Goal: Obtain resource: Obtain resource

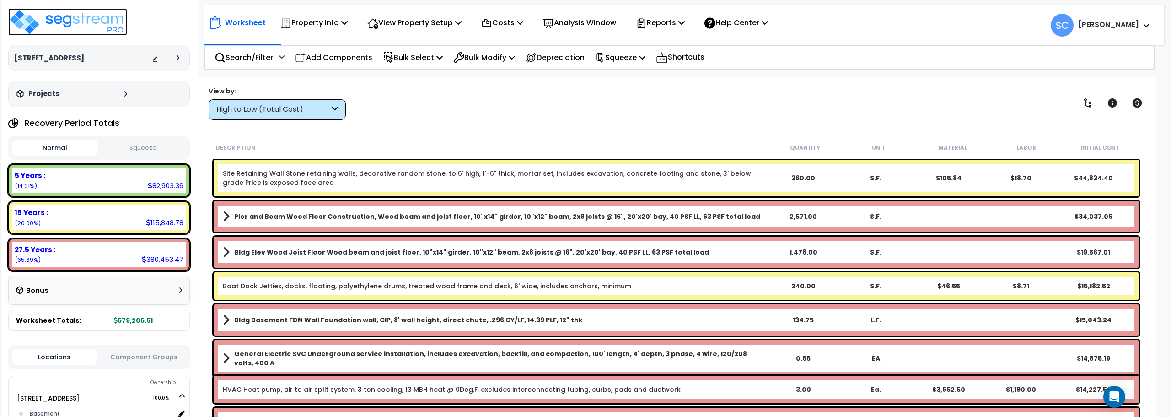
click at [84, 23] on img at bounding box center [67, 21] width 119 height 27
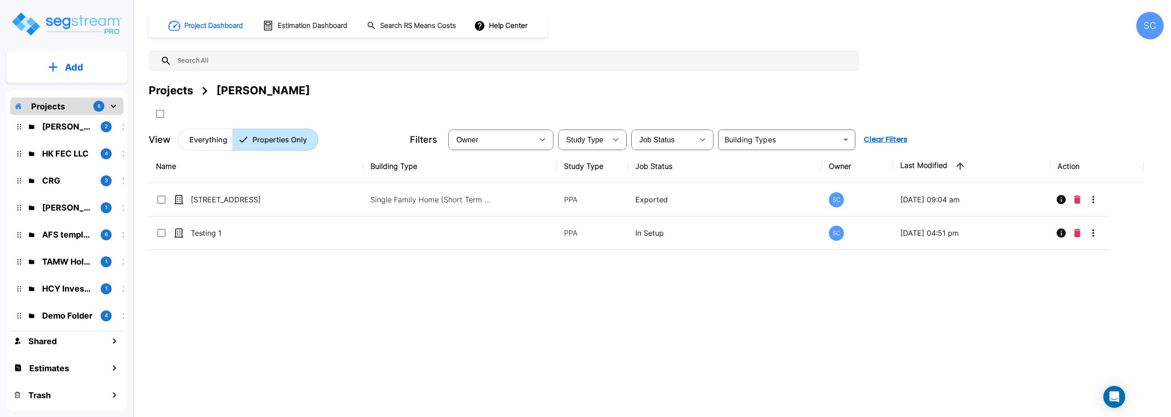
scroll to position [7, 0]
click at [71, 206] on p "Brandon Monsanto" at bounding box center [67, 205] width 51 height 12
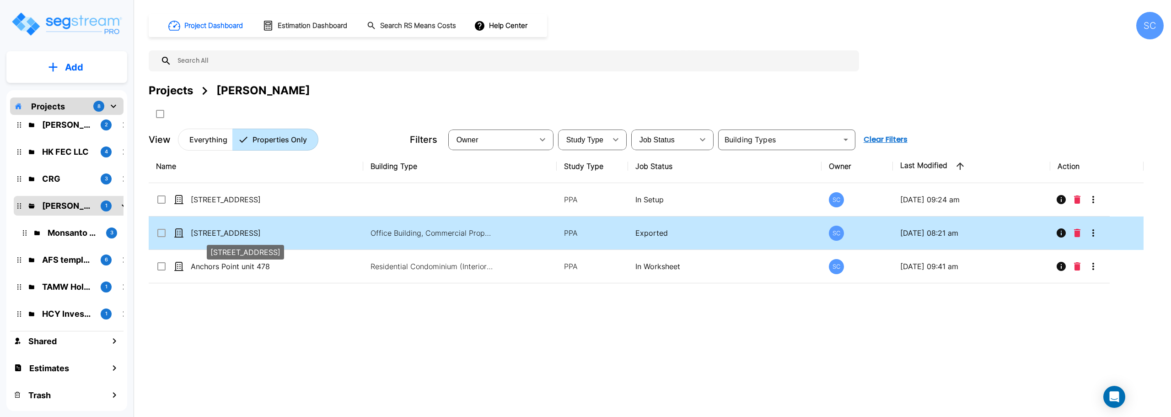
click at [217, 238] on p "1504 S 3RD ST" at bounding box center [236, 232] width 91 height 11
checkbox input "true"
click at [217, 238] on p "1504 S 3RD ST" at bounding box center [236, 232] width 91 height 11
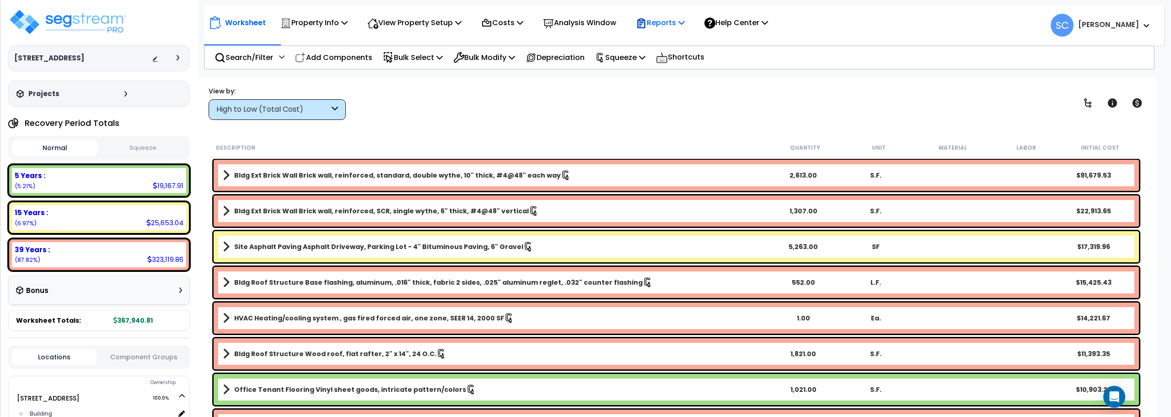
click at [684, 15] on div "Reports" at bounding box center [660, 22] width 49 height 21
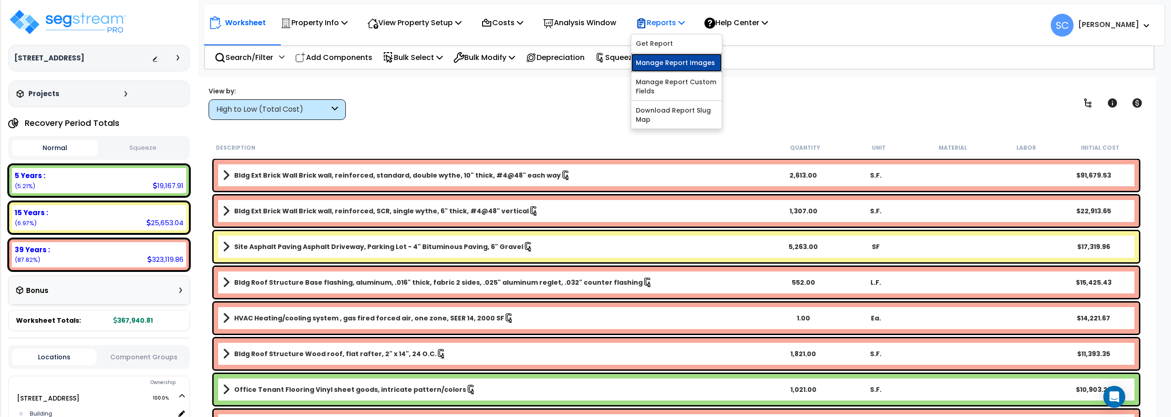
click at [683, 59] on link "Manage Report Images" at bounding box center [676, 63] width 91 height 18
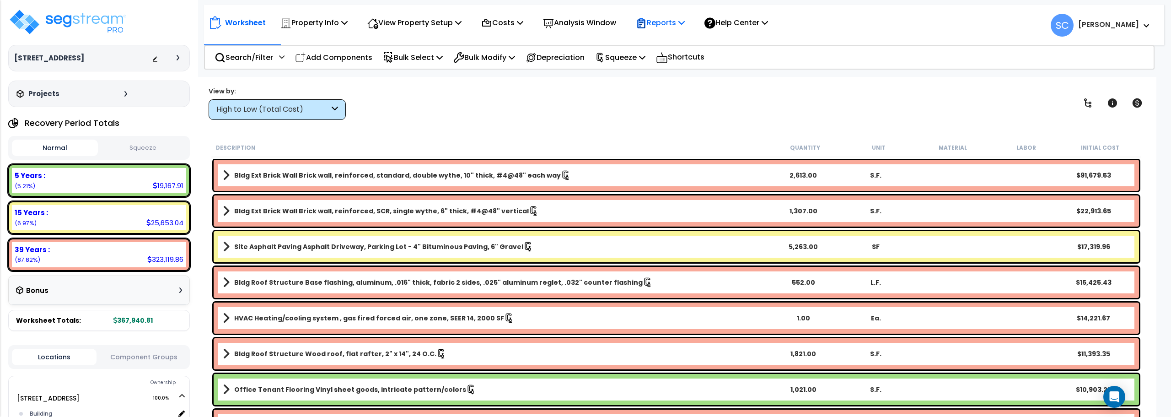
click at [667, 25] on p "Reports" at bounding box center [660, 22] width 49 height 12
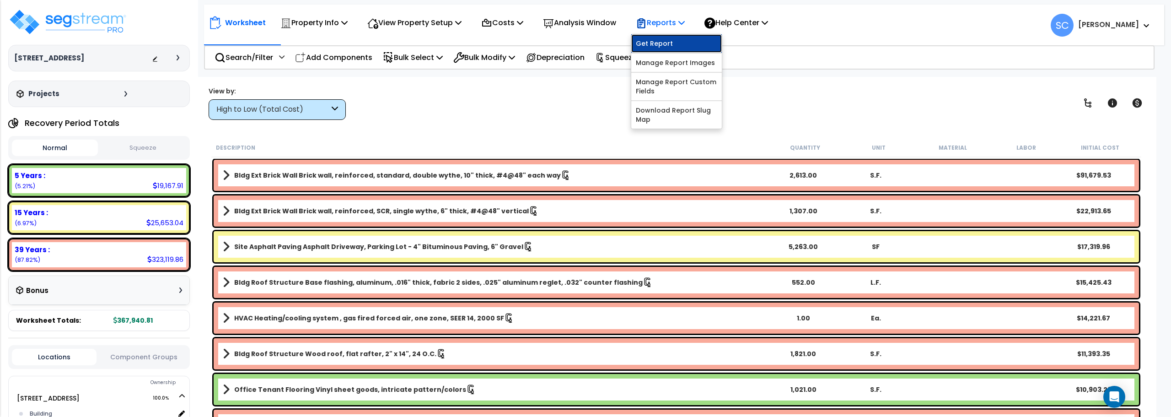
click at [670, 46] on link "Get Report" at bounding box center [676, 43] width 91 height 18
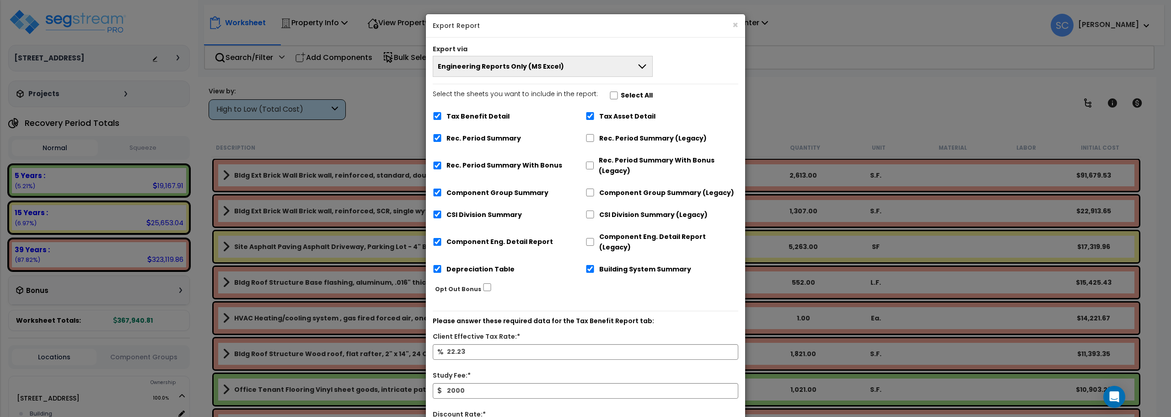
click at [642, 61] on icon at bounding box center [642, 66] width 11 height 11
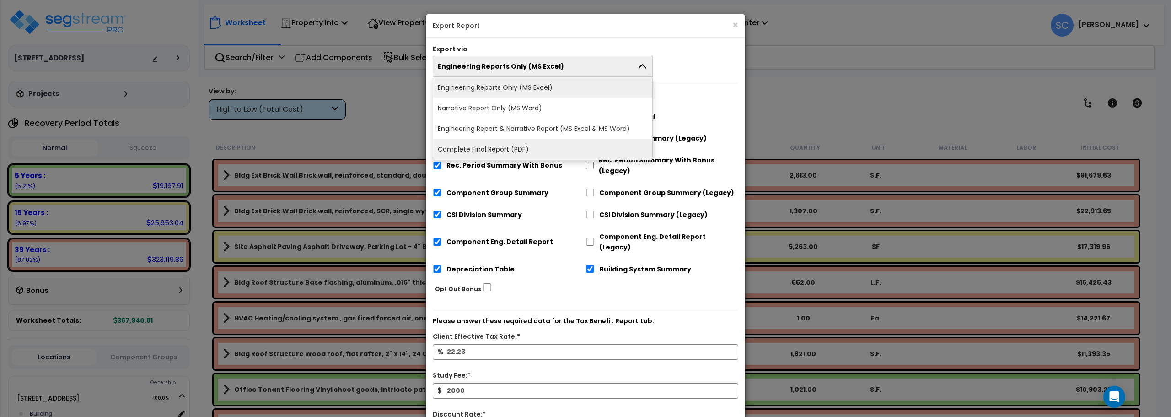
click at [569, 150] on li "Complete Final Report (PDF)" at bounding box center [542, 149] width 219 height 21
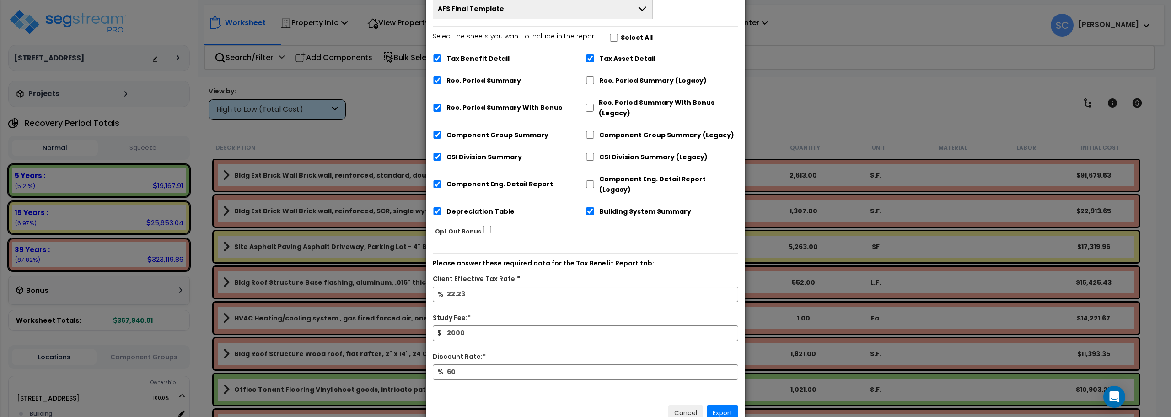
scroll to position [97, 0]
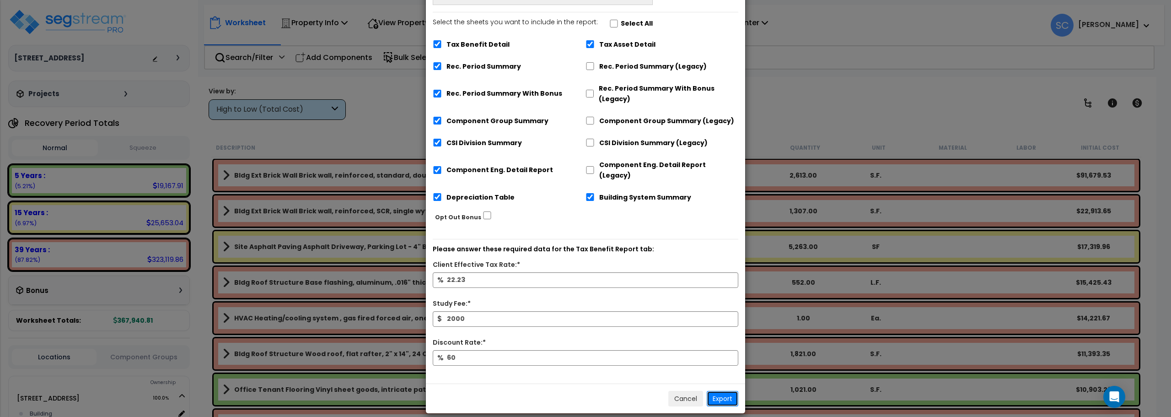
click at [731, 391] on button "Export" at bounding box center [723, 399] width 32 height 16
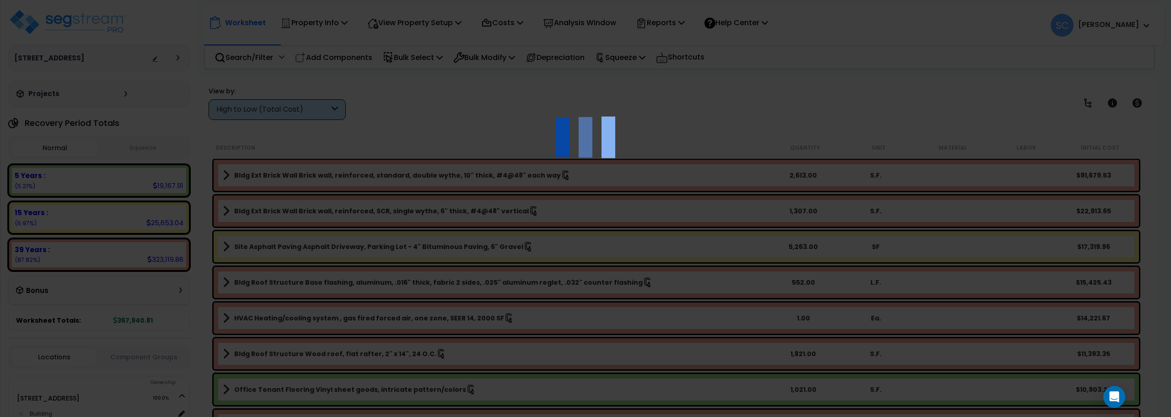
scroll to position [0, 0]
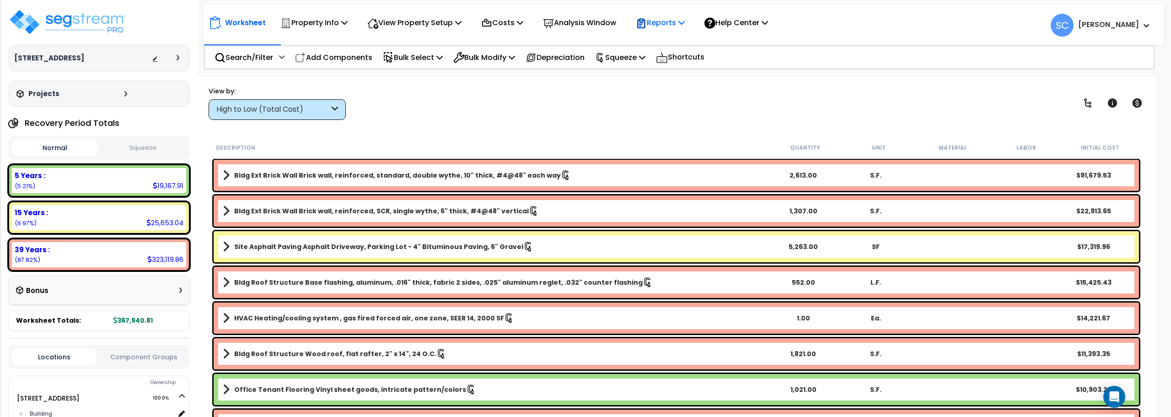
click at [660, 22] on p "Reports" at bounding box center [660, 22] width 49 height 12
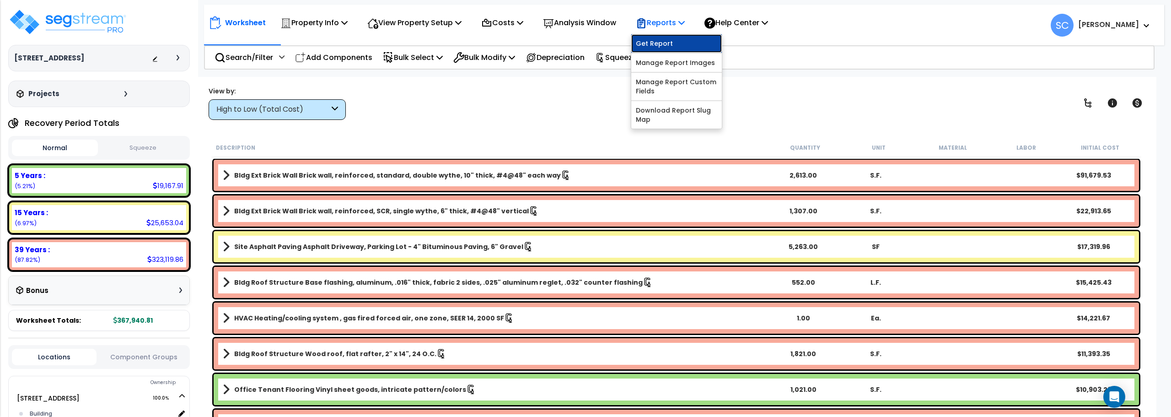
click at [670, 41] on link "Get Report" at bounding box center [676, 43] width 91 height 18
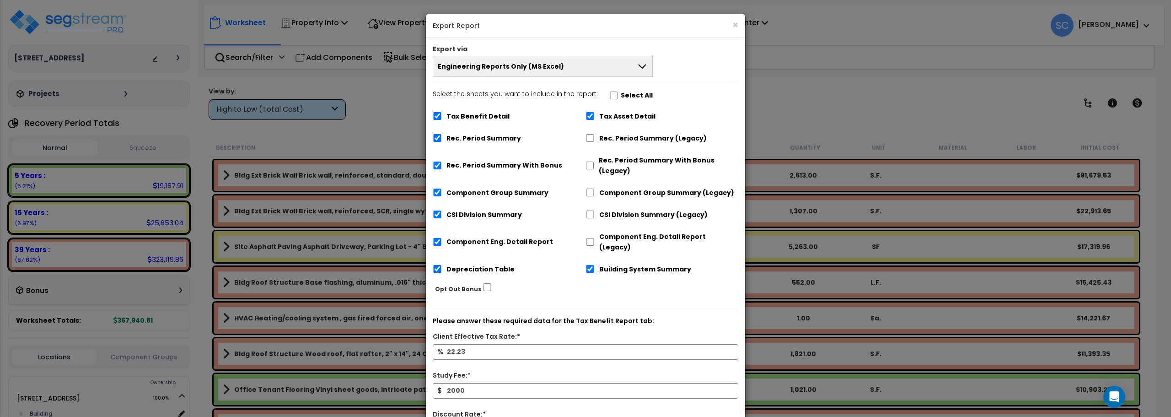
click at [622, 70] on button "Engineering Reports Only (MS Excel)" at bounding box center [543, 66] width 220 height 21
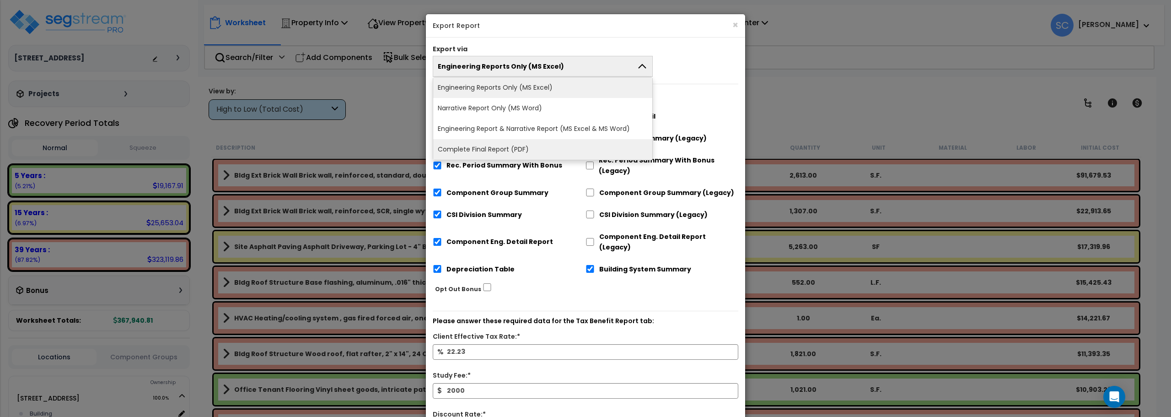
click at [567, 146] on li "Complete Final Report (PDF)" at bounding box center [542, 149] width 219 height 21
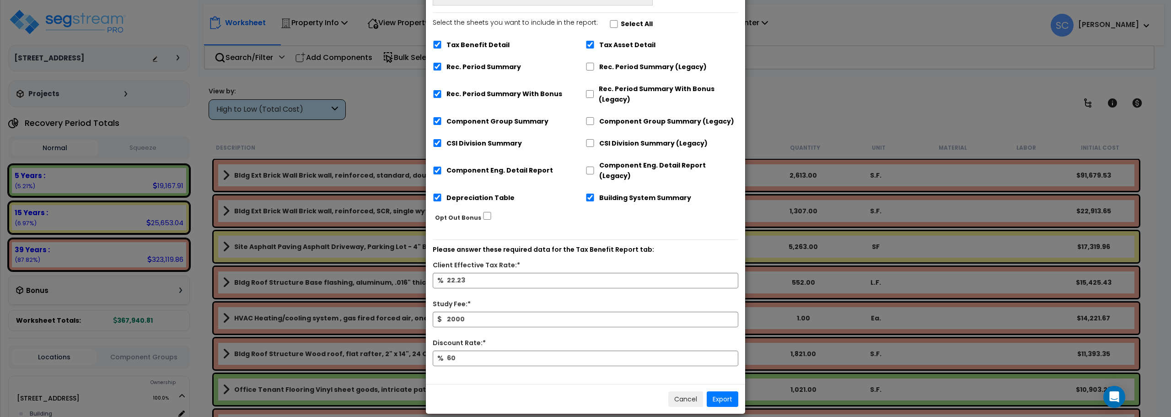
scroll to position [97, 0]
click at [732, 391] on button "Export" at bounding box center [723, 399] width 32 height 16
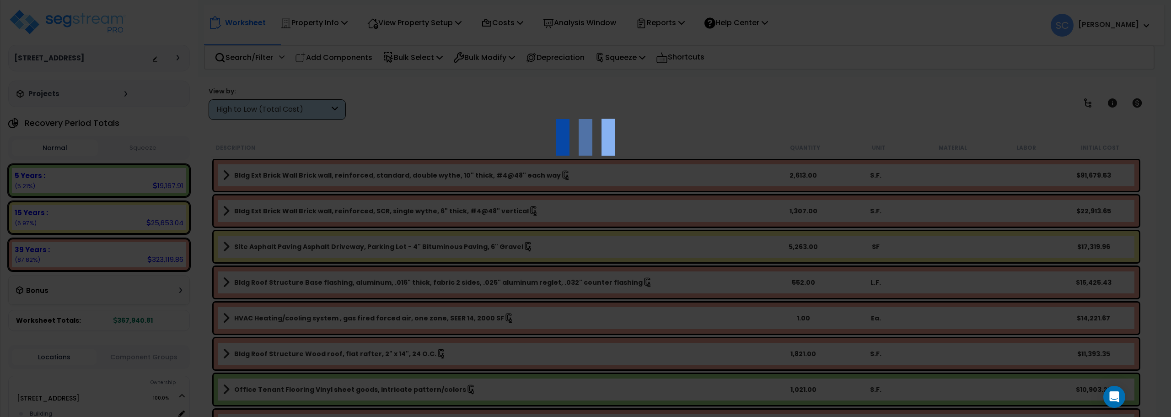
scroll to position [0, 0]
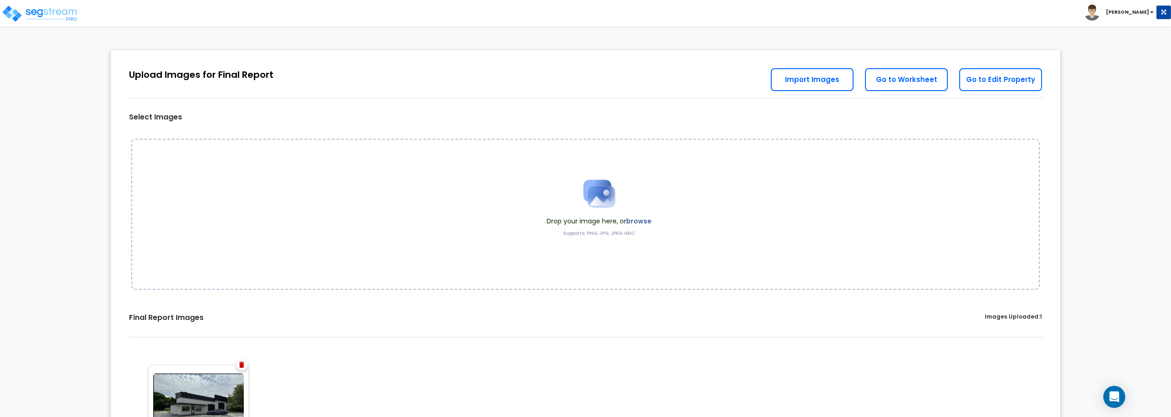
click at [592, 201] on img at bounding box center [599, 194] width 46 height 46
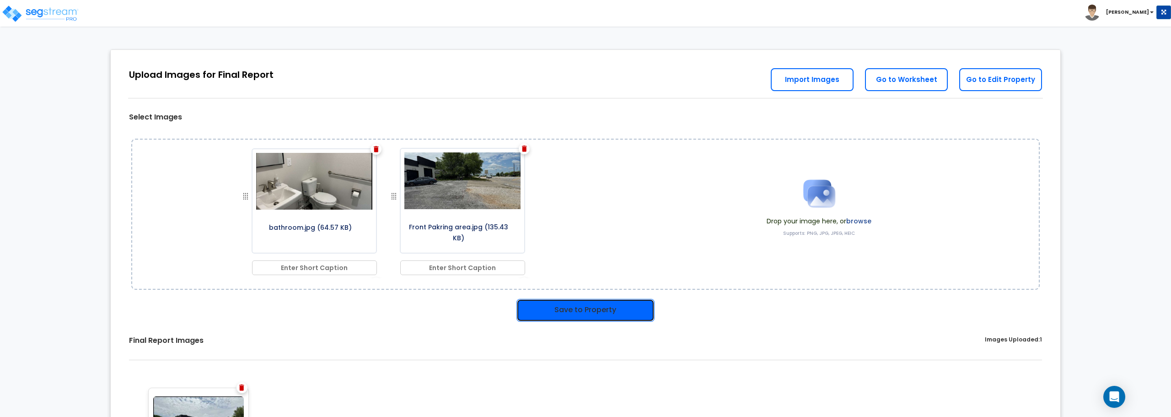
click at [599, 306] on button "Save to Property" at bounding box center [585, 310] width 138 height 23
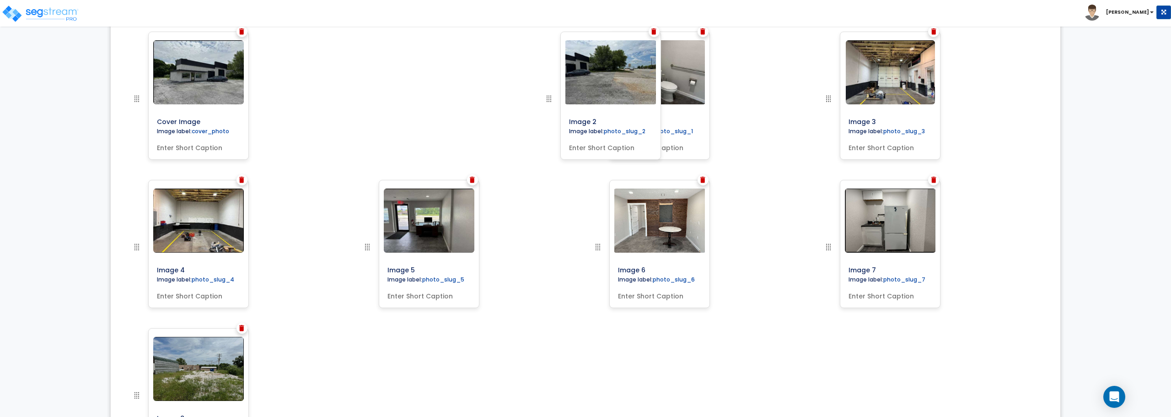
scroll to position [281, 0]
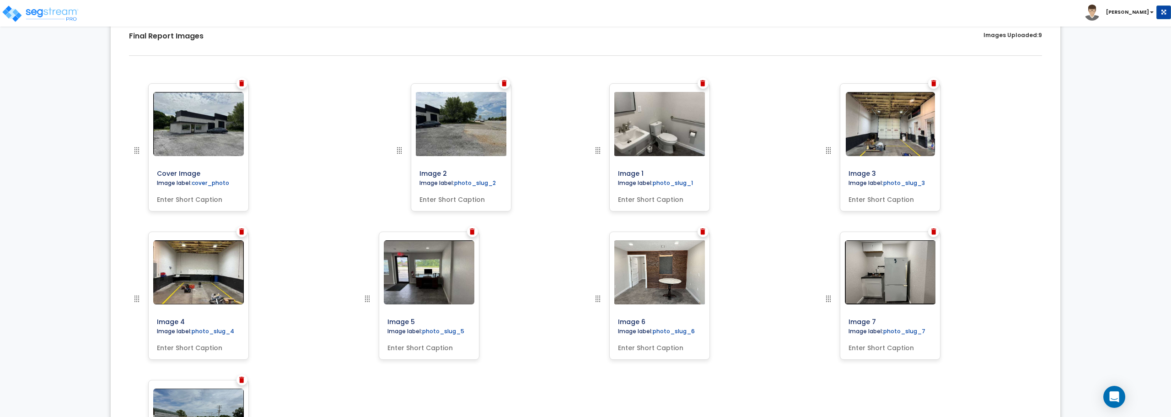
drag, startPoint x: 598, startPoint y: 102, endPoint x: 392, endPoint y: 102, distance: 205.4
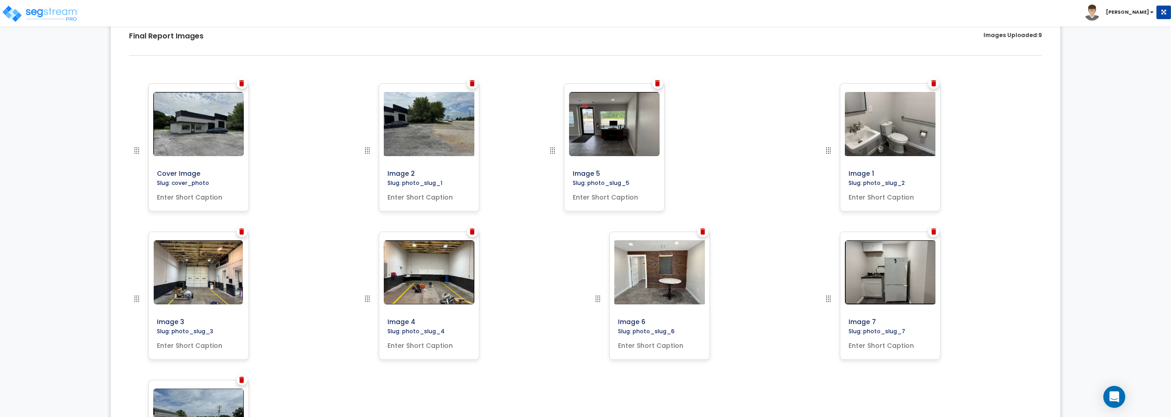
drag, startPoint x: 365, startPoint y: 301, endPoint x: 551, endPoint y: 140, distance: 245.2
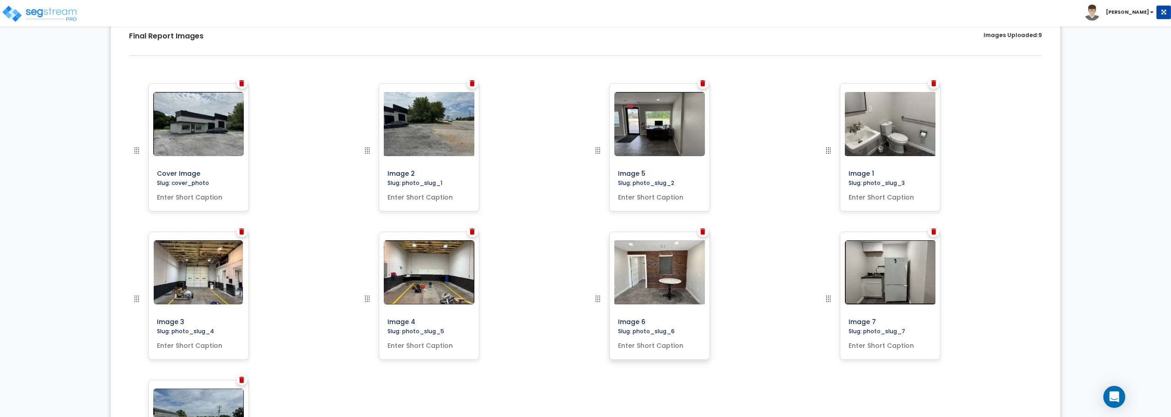
drag, startPoint x: 598, startPoint y: 290, endPoint x: 645, endPoint y: 277, distance: 48.4
click at [645, 277] on div at bounding box center [619, 305] width 54 height 148
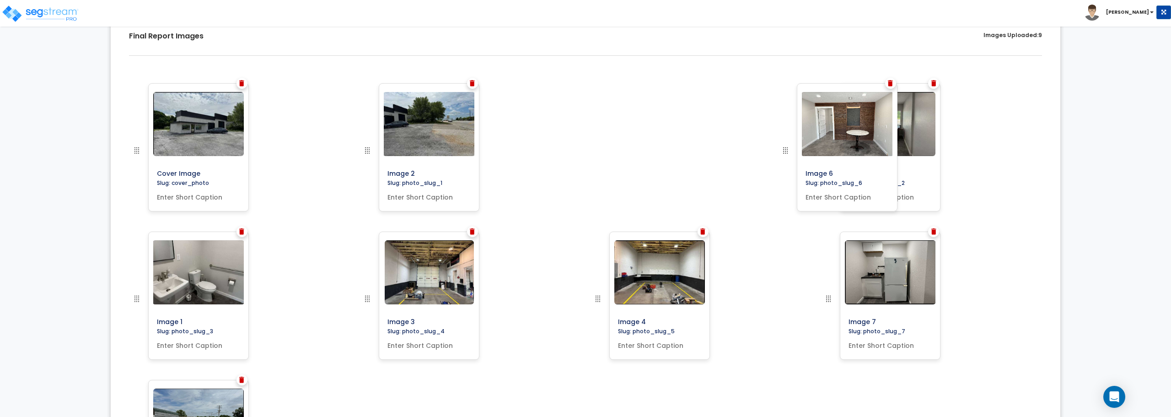
drag, startPoint x: 595, startPoint y: 297, endPoint x: 783, endPoint y: 144, distance: 242.5
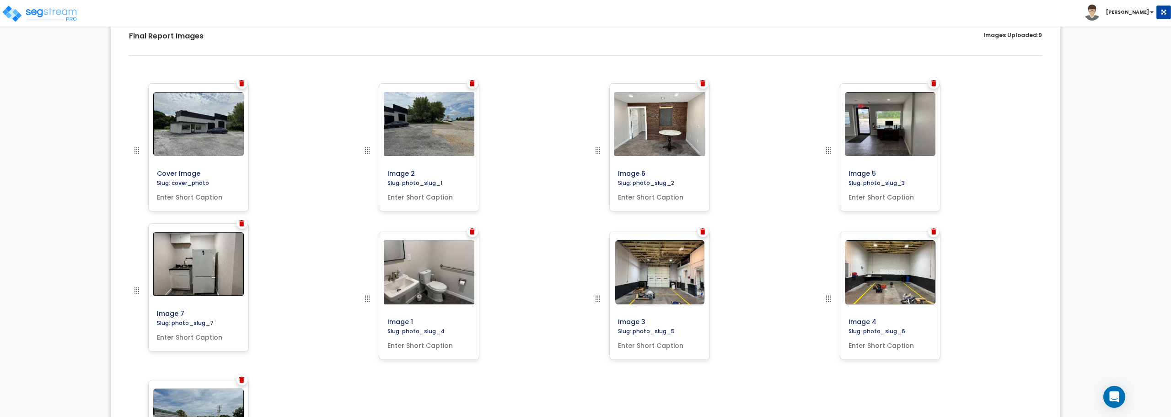
drag, startPoint x: 827, startPoint y: 298, endPoint x: 129, endPoint y: 290, distance: 698.5
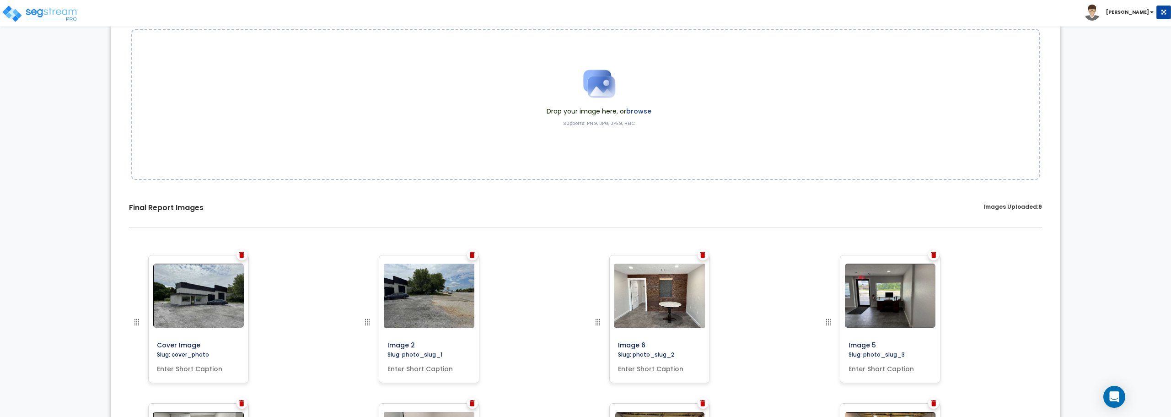
scroll to position [109, 0]
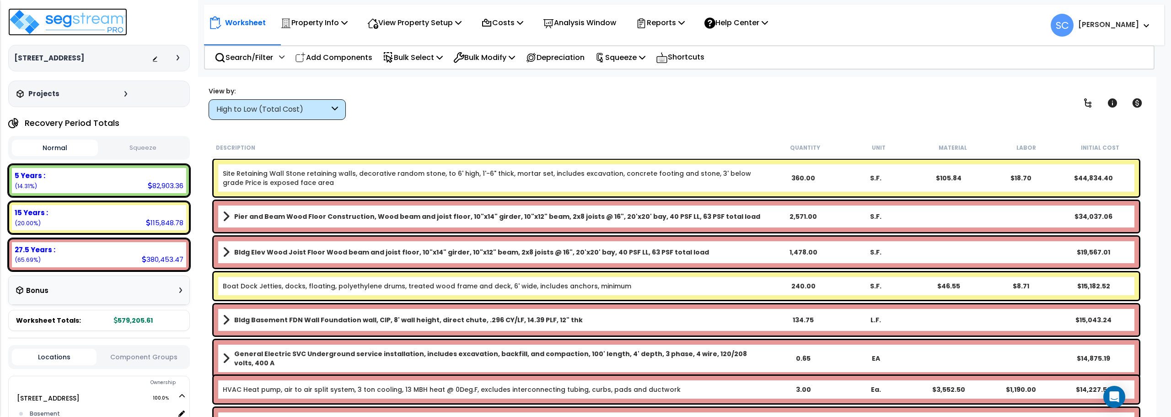
drag, startPoint x: 0, startPoint y: 0, endPoint x: 96, endPoint y: 15, distance: 96.7
click at [96, 15] on img at bounding box center [67, 21] width 119 height 27
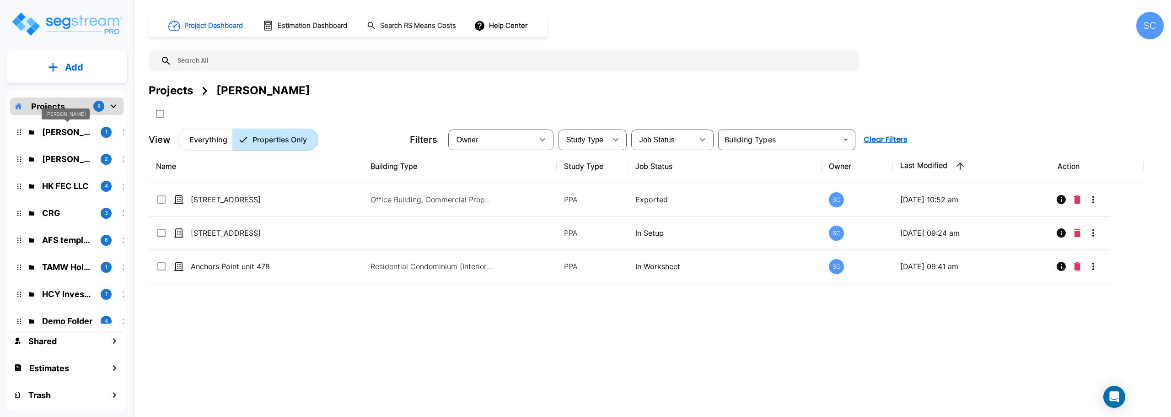
click at [70, 129] on p "[PERSON_NAME]" at bounding box center [67, 132] width 51 height 12
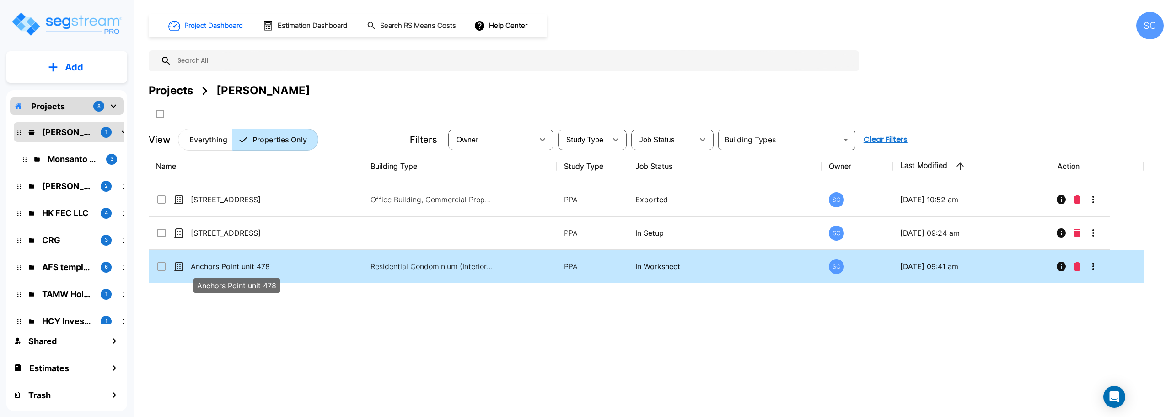
click at [230, 264] on p "Anchors Point unit 478" at bounding box center [236, 266] width 91 height 11
checkbox input "true"
click at [230, 264] on p "Anchors Point unit 478" at bounding box center [236, 266] width 91 height 11
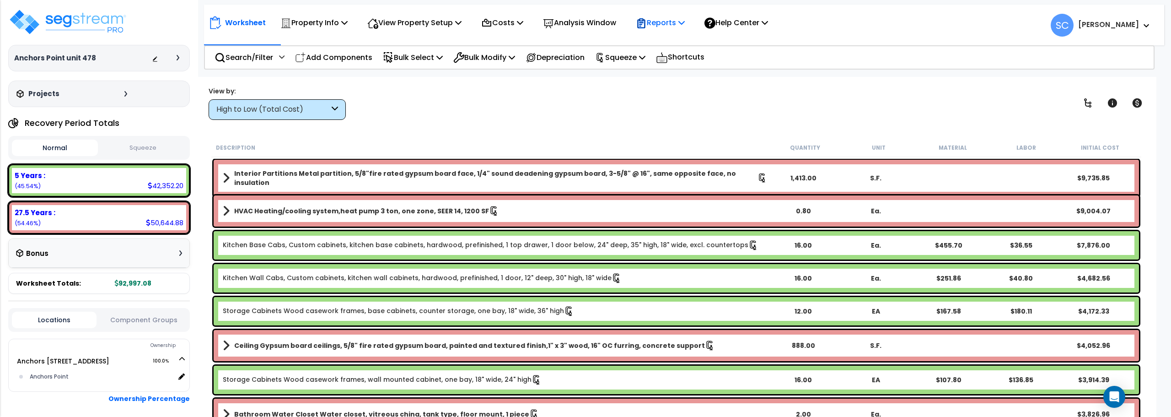
click at [685, 15] on div "Reports" at bounding box center [660, 22] width 49 height 21
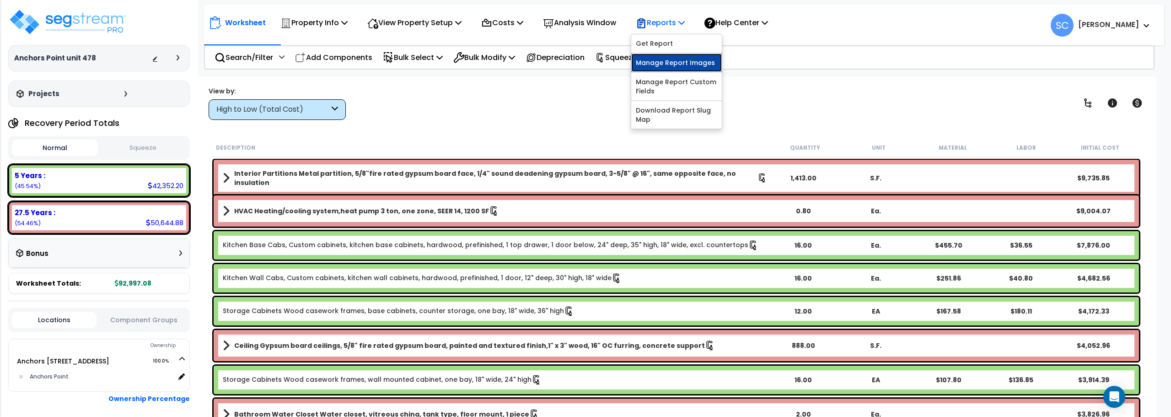
click at [692, 64] on link "Manage Report Images" at bounding box center [676, 63] width 91 height 18
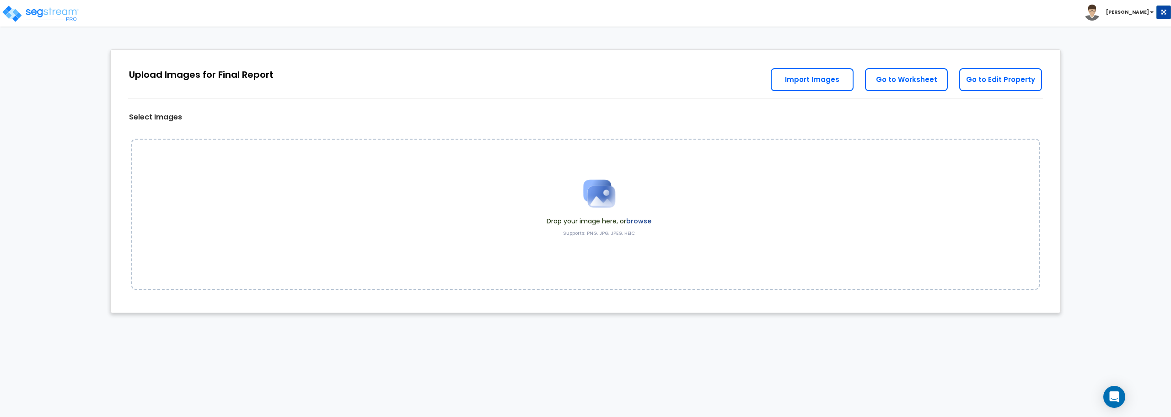
click at [591, 188] on img at bounding box center [599, 194] width 46 height 46
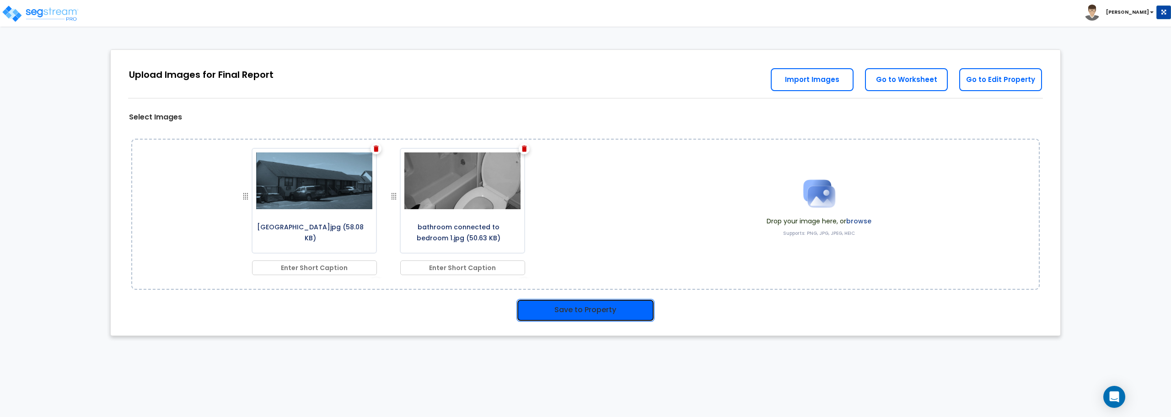
click at [602, 316] on button "Save to Property" at bounding box center [585, 310] width 138 height 23
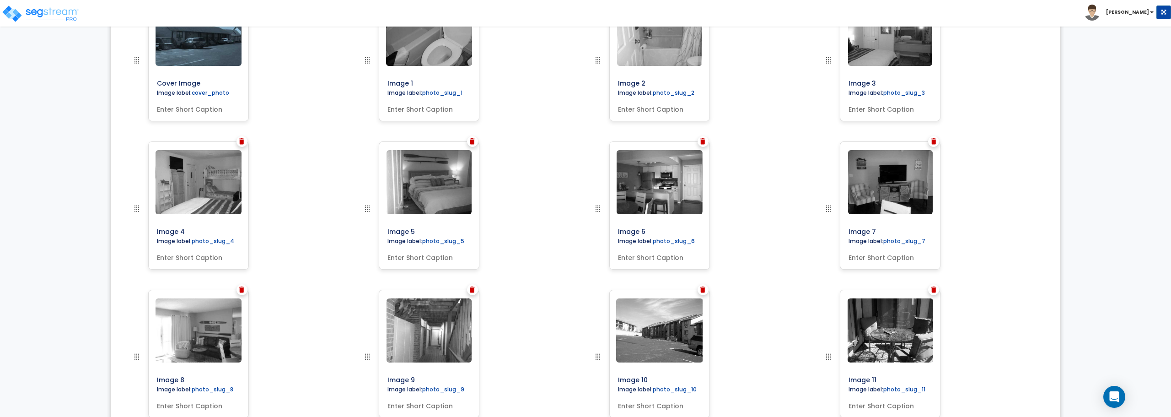
scroll to position [379, 0]
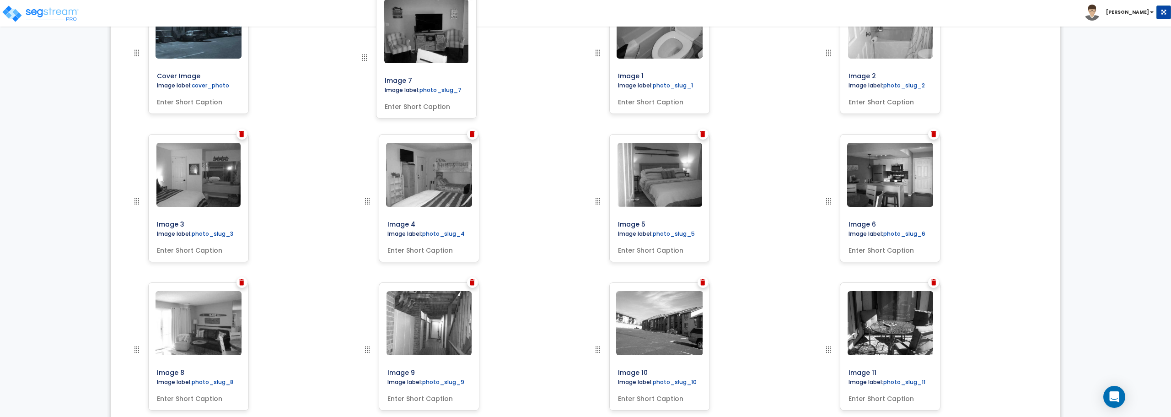
drag, startPoint x: 827, startPoint y: 206, endPoint x: 363, endPoint y: 62, distance: 485.6
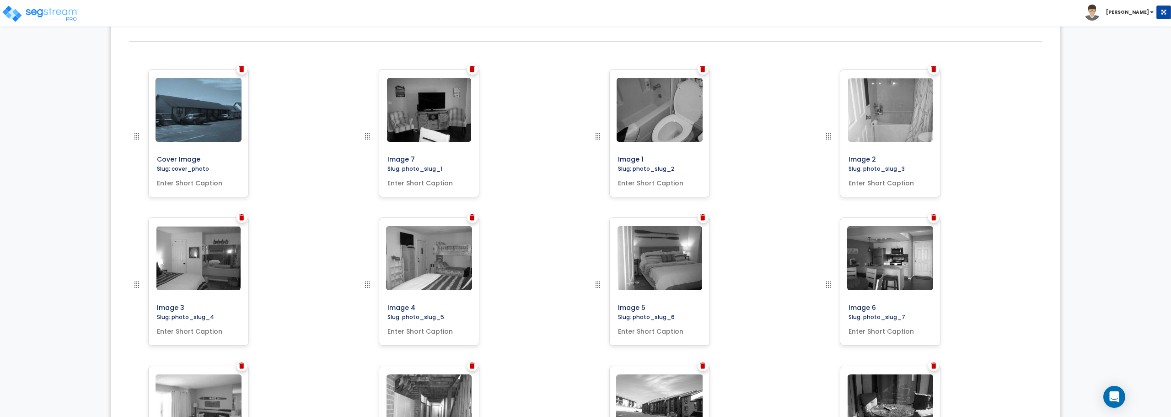
scroll to position [258, 0]
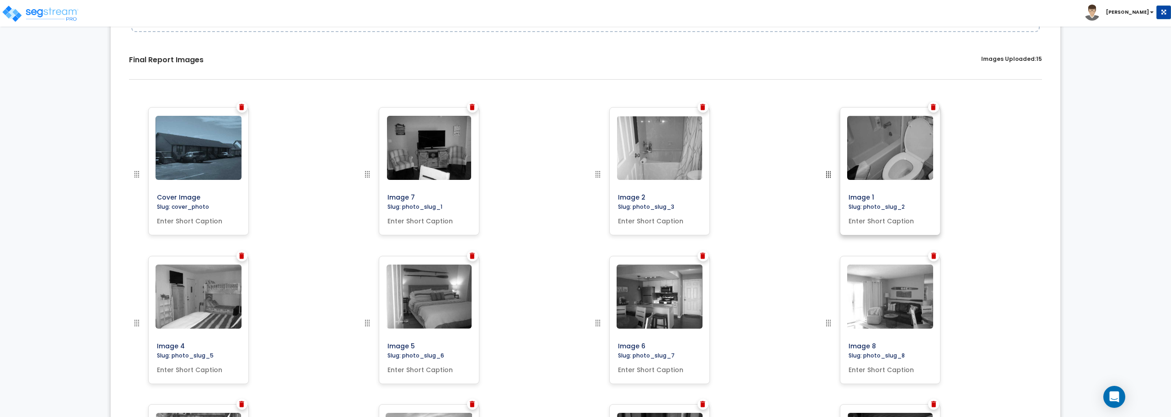
drag, startPoint x: 598, startPoint y: 177, endPoint x: 852, endPoint y: 172, distance: 253.4
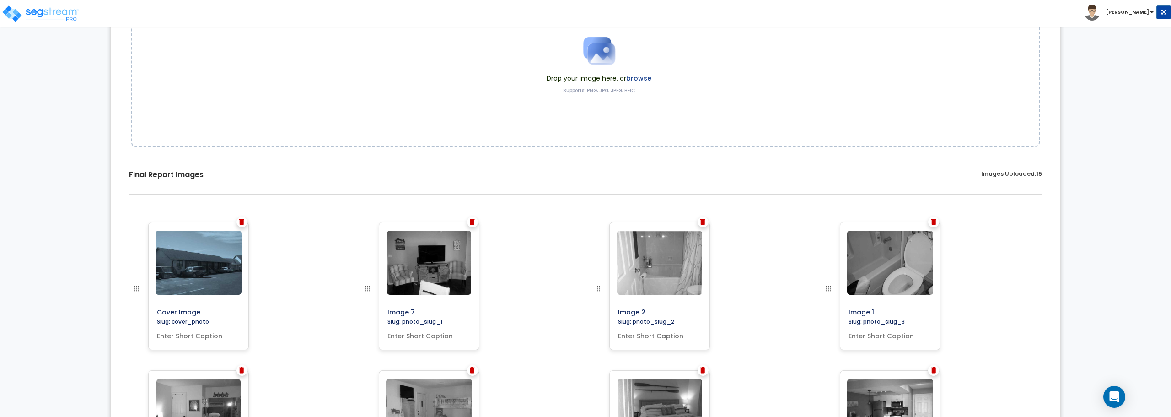
scroll to position [0, 0]
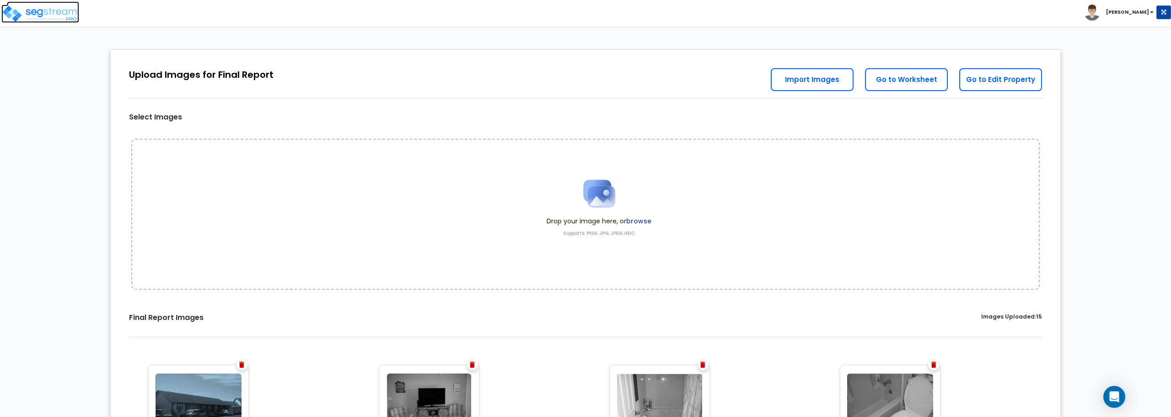
click at [69, 15] on img at bounding box center [40, 14] width 78 height 18
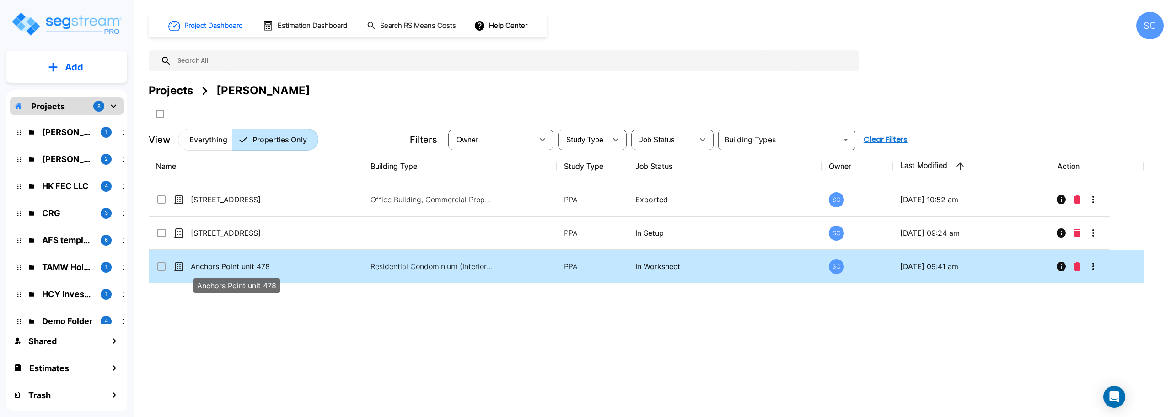
click at [246, 264] on p "Anchors Point unit 478" at bounding box center [236, 266] width 91 height 11
checkbox input "true"
click at [246, 264] on p "Anchors Point unit 478" at bounding box center [236, 266] width 91 height 11
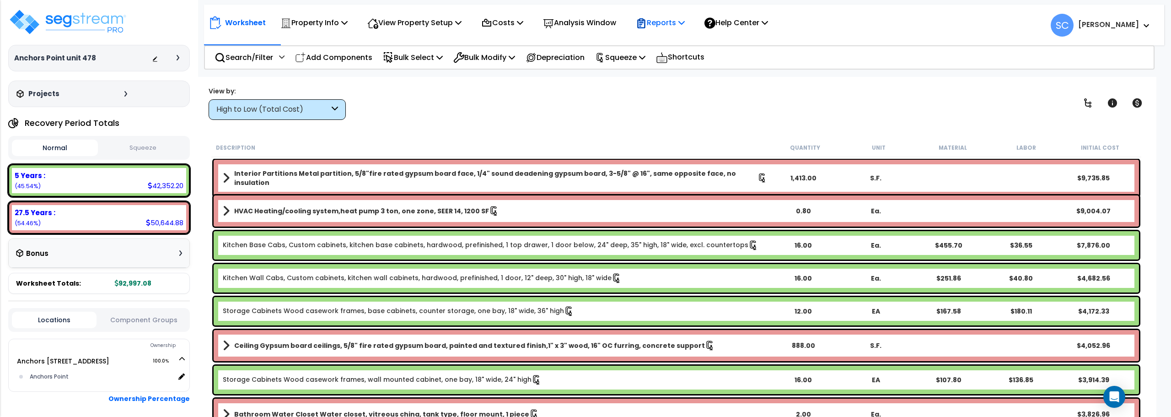
click at [674, 21] on p "Reports" at bounding box center [660, 22] width 49 height 12
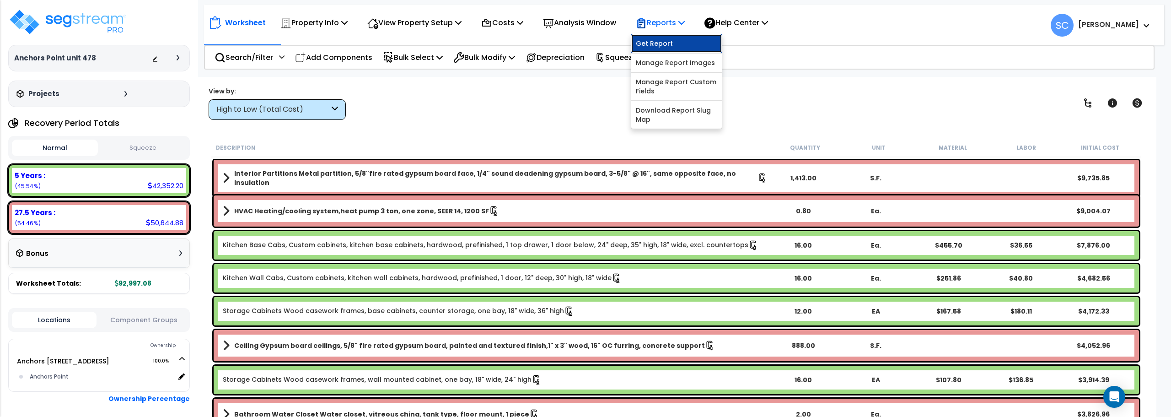
click at [669, 48] on link "Get Report" at bounding box center [676, 43] width 91 height 18
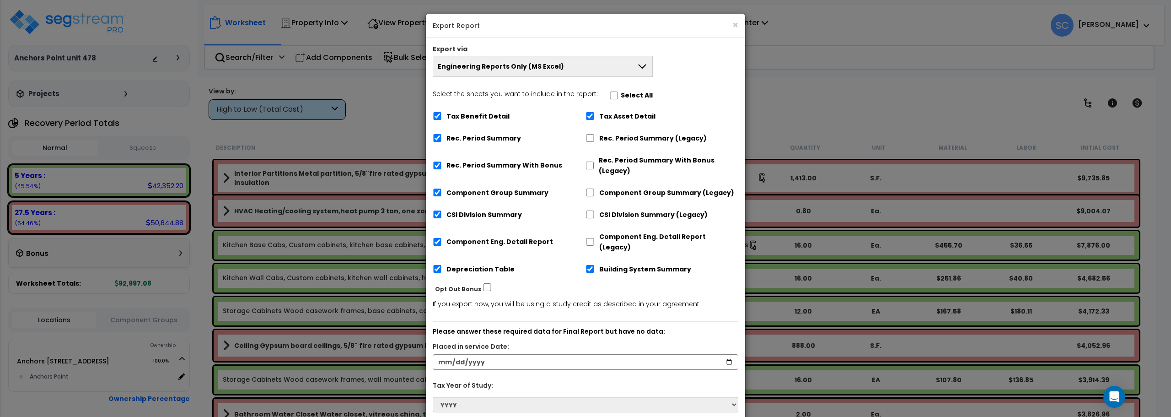
click at [645, 69] on icon at bounding box center [642, 66] width 11 height 11
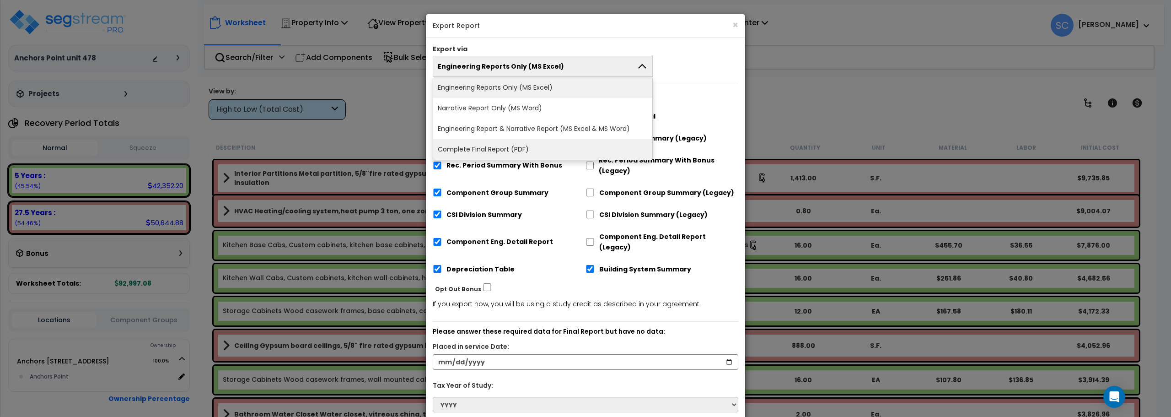
click at [594, 146] on li "Complete Final Report (PDF)" at bounding box center [542, 149] width 219 height 21
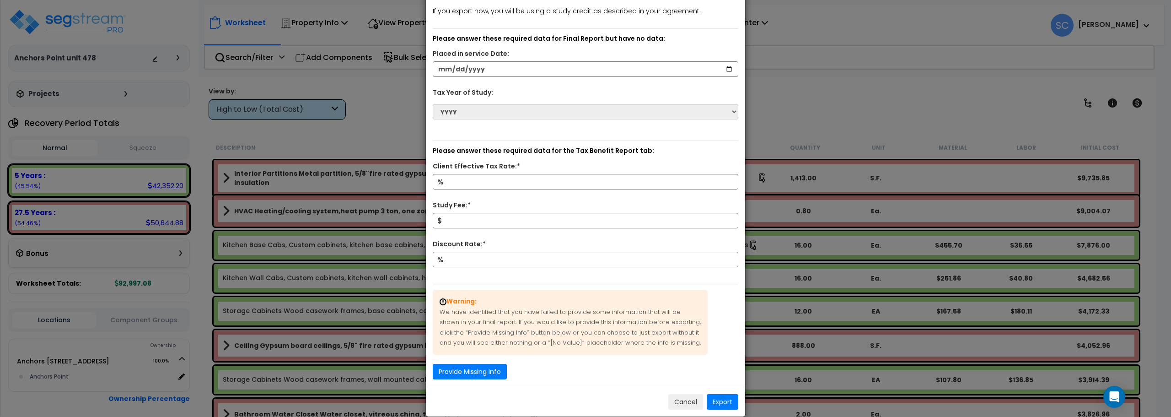
scroll to position [322, 0]
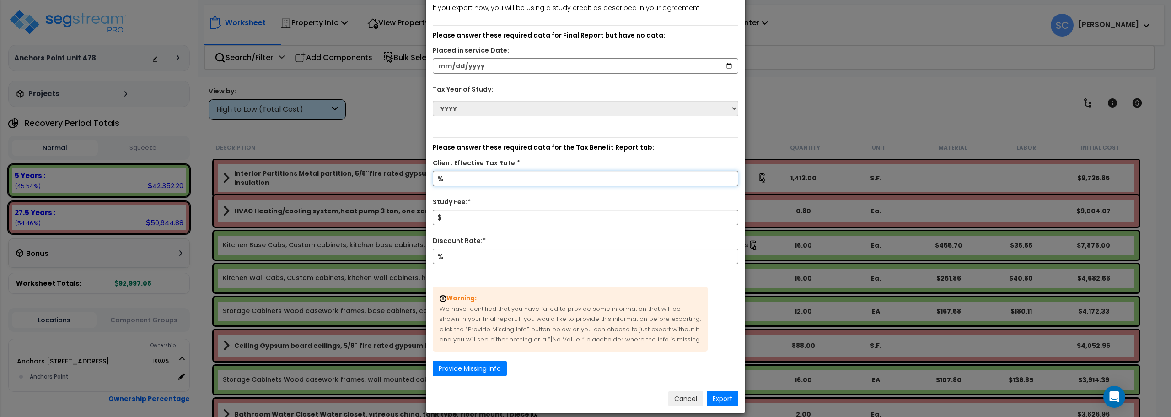
drag, startPoint x: 545, startPoint y: 167, endPoint x: 363, endPoint y: 140, distance: 183.5
click at [363, 140] on div "× Export Report Export via Complete Final Report (PDF) Engineering Reports Only…" at bounding box center [585, 208] width 1171 height 417
type input "22"
click at [452, 210] on input "Study Fee:*" at bounding box center [586, 218] width 306 height 16
type input "800"
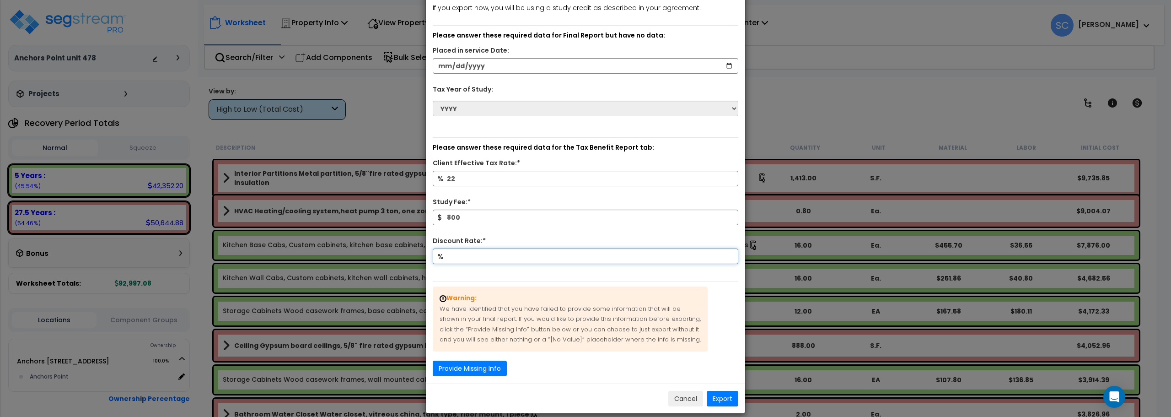
click at [478, 248] on input "Discount Rate:*" at bounding box center [586, 256] width 306 height 16
type input "60"
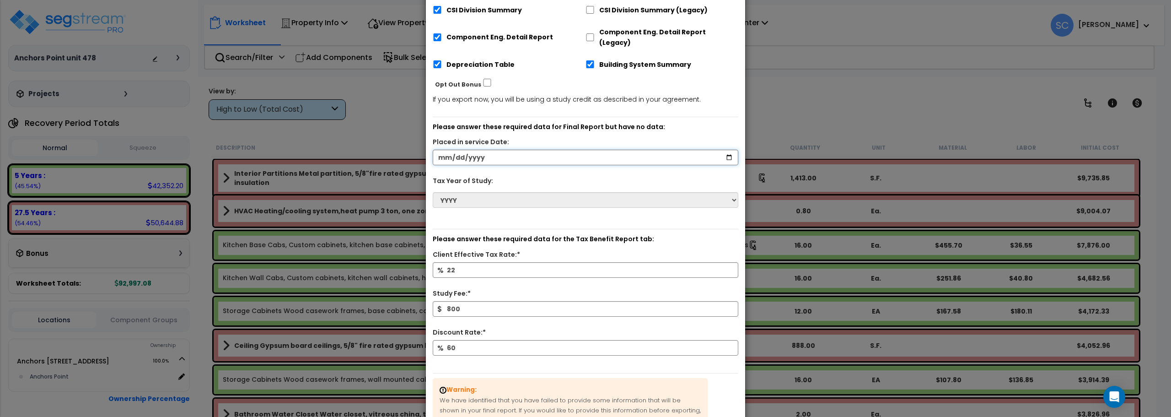
click at [692, 150] on input "date" at bounding box center [586, 158] width 306 height 16
click at [464, 150] on input "date" at bounding box center [586, 158] width 306 height 16
click at [547, 154] on input "date" at bounding box center [586, 158] width 306 height 16
click at [541, 152] on input "date" at bounding box center [586, 158] width 306 height 16
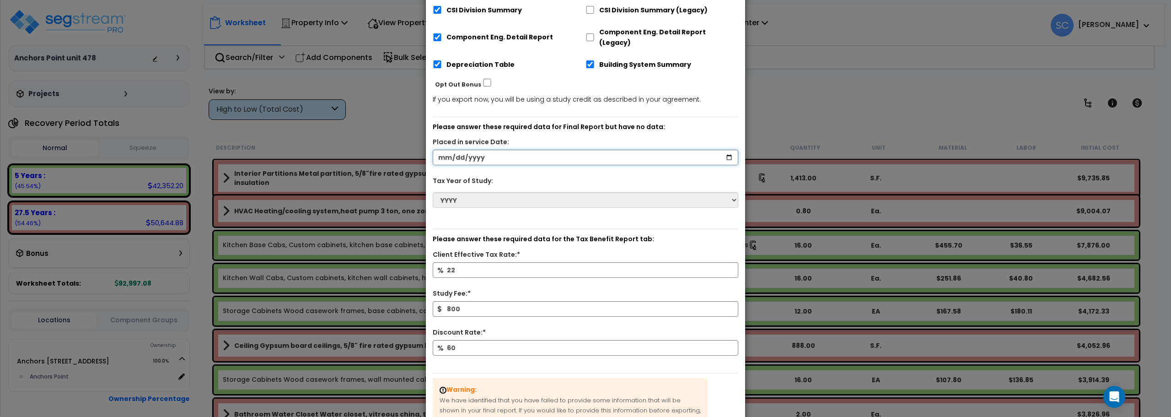
click at [538, 150] on input "date" at bounding box center [586, 158] width 306 height 16
drag, startPoint x: 522, startPoint y: 148, endPoint x: 396, endPoint y: 150, distance: 126.3
click at [396, 150] on div "× Export Report Export via Complete Final Report (PDF) Engineering Reports Only…" at bounding box center [585, 208] width 1171 height 417
click at [468, 150] on input "date" at bounding box center [586, 158] width 306 height 16
click at [455, 150] on input "date" at bounding box center [586, 158] width 306 height 16
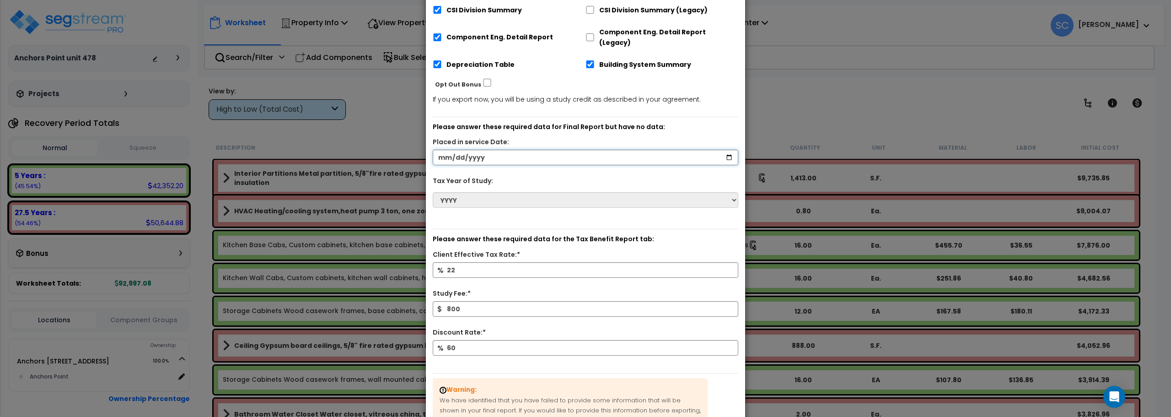
click at [455, 150] on input "date" at bounding box center [586, 158] width 306 height 16
click at [448, 150] on input "date" at bounding box center [586, 158] width 306 height 16
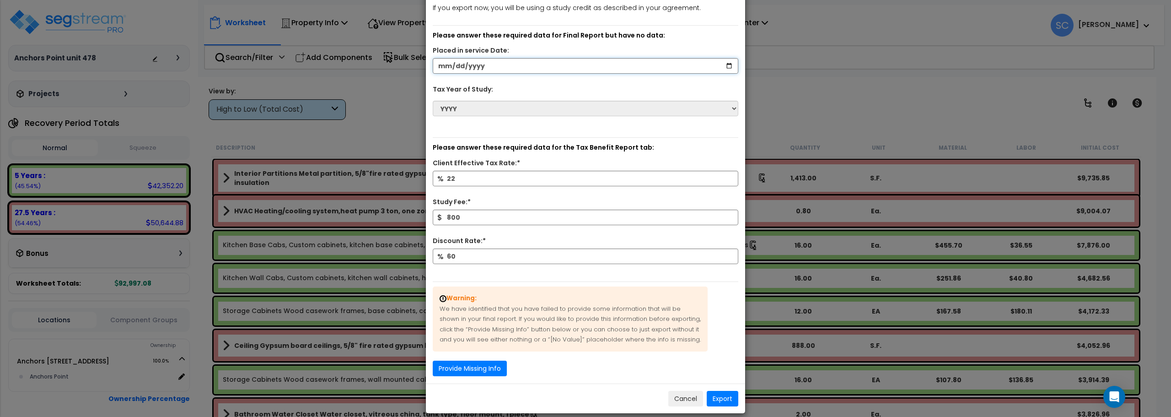
click at [525, 58] on input "date" at bounding box center [586, 66] width 306 height 16
click at [502, 58] on input "date" at bounding box center [586, 66] width 306 height 16
type input "2024-10-24"
click at [726, 391] on button "Export" at bounding box center [723, 399] width 32 height 16
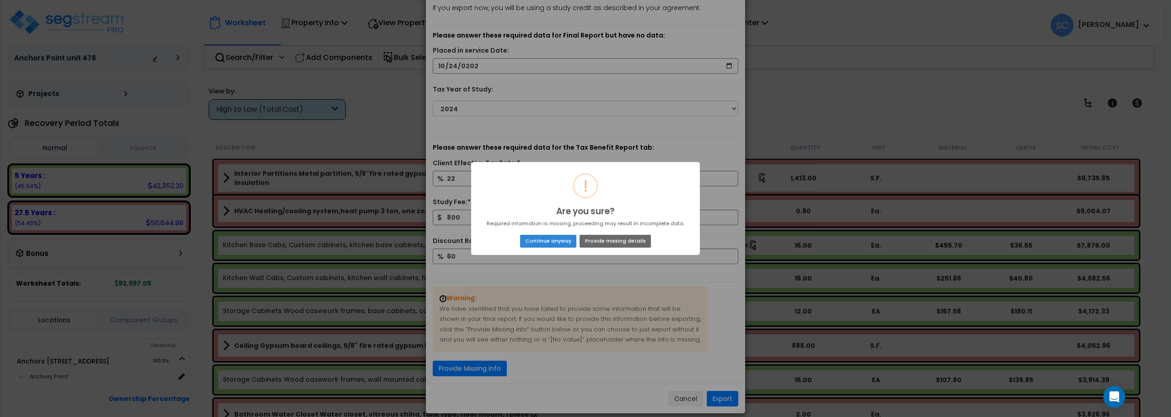
click at [604, 246] on button "Provide missing details" at bounding box center [615, 241] width 71 height 13
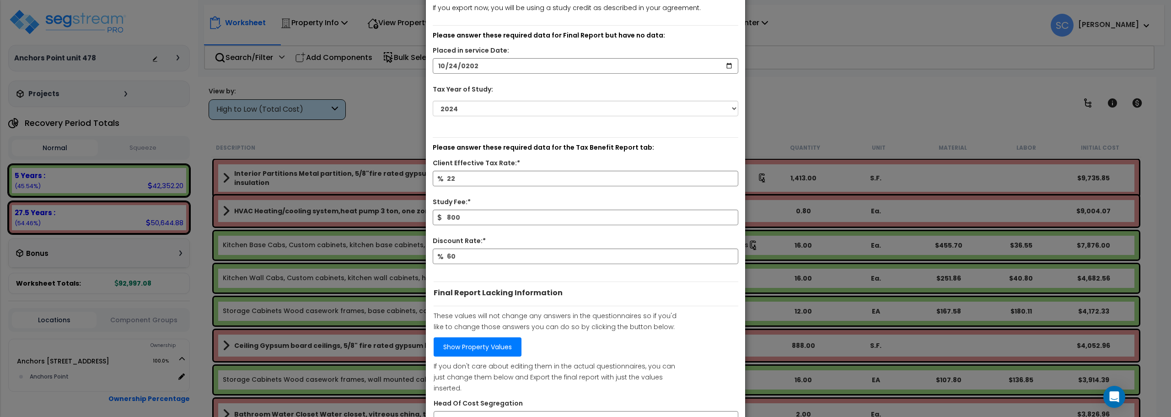
scroll to position [365, 0]
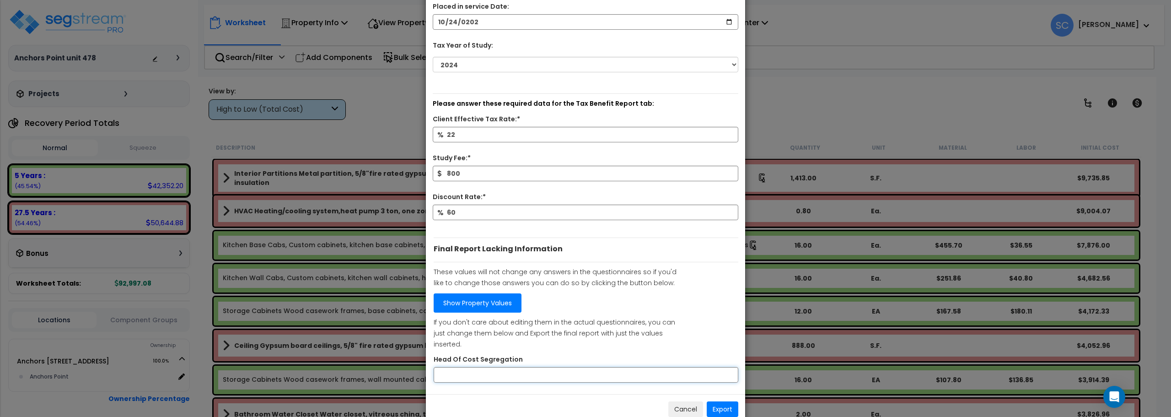
click at [503, 367] on input "Head Of Cost Segregation" at bounding box center [586, 375] width 305 height 16
type input "[PERSON_NAME]"
click at [721, 401] on button "Export" at bounding box center [723, 409] width 32 height 16
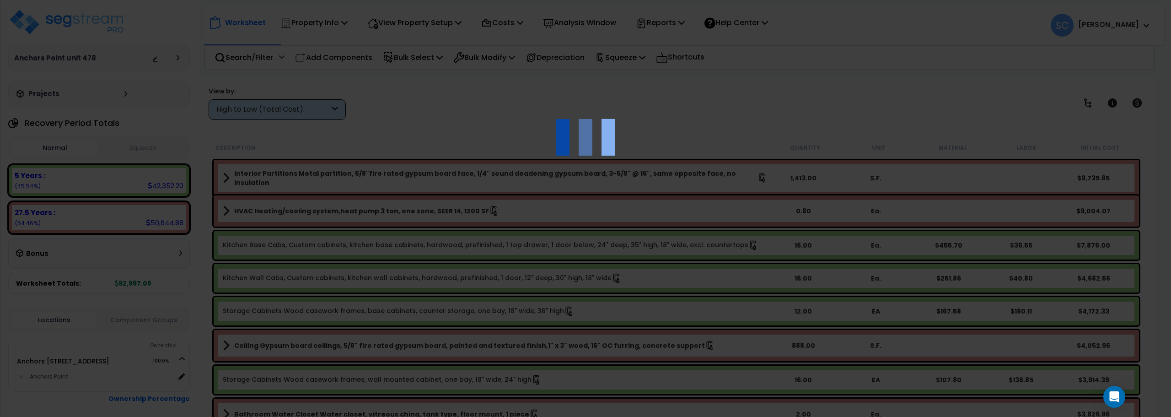
scroll to position [110, 0]
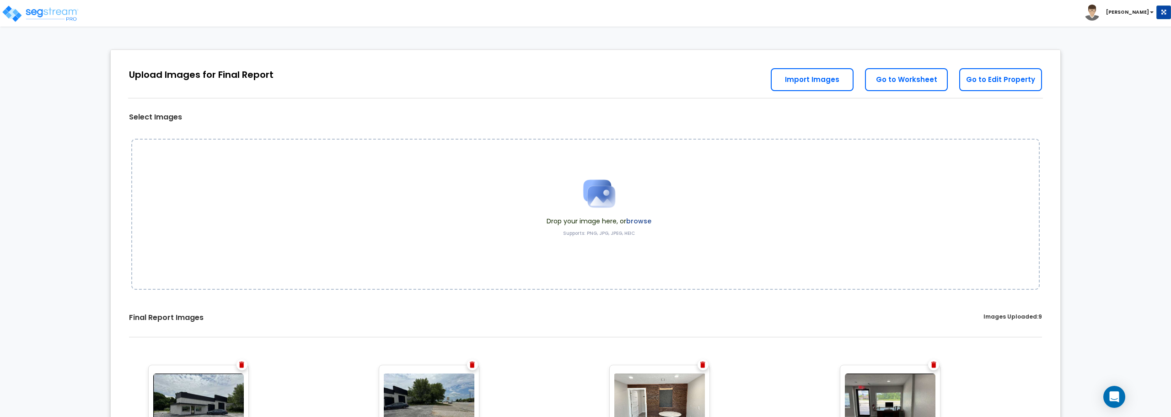
scroll to position [109, 0]
